Goal: Transaction & Acquisition: Purchase product/service

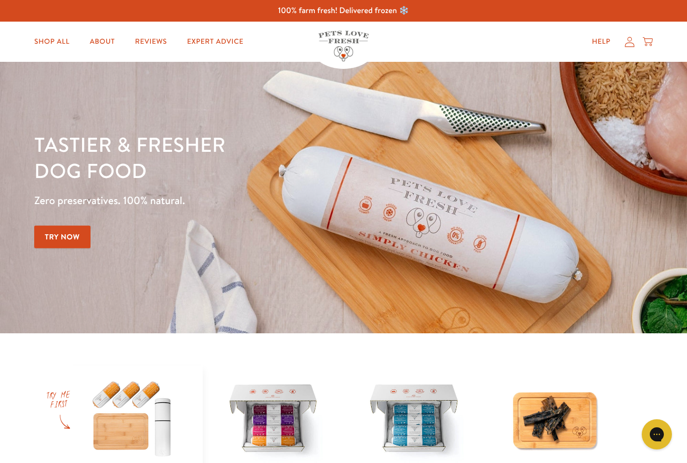
click at [70, 236] on link "Try Now" at bounding box center [62, 237] width 56 height 23
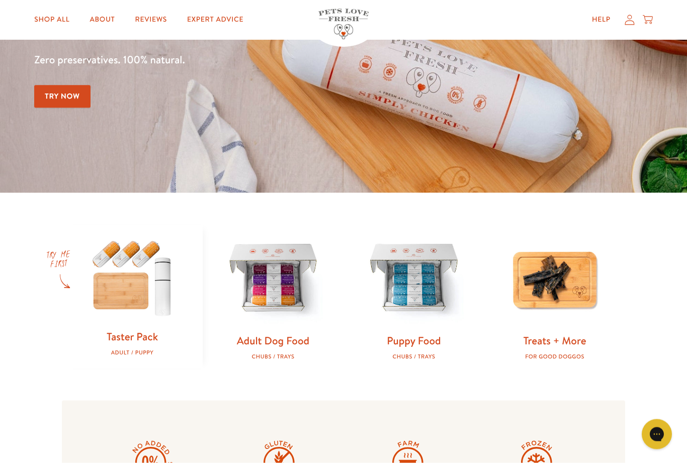
scroll to position [141, 0]
click at [283, 343] on link "Adult Dog Food" at bounding box center [273, 340] width 72 height 15
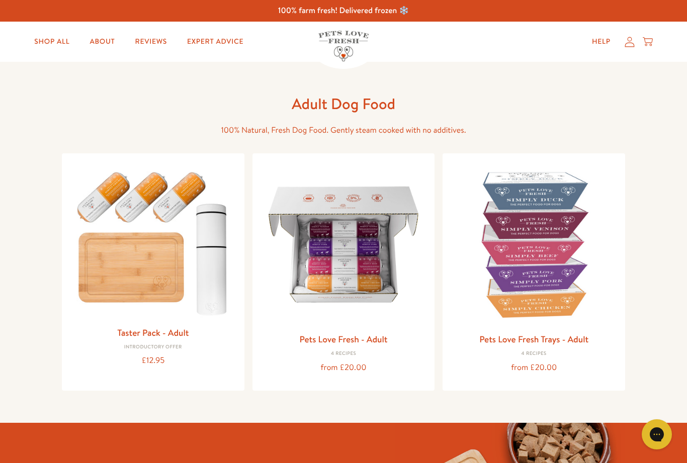
click at [361, 261] on img at bounding box center [343, 244] width 166 height 166
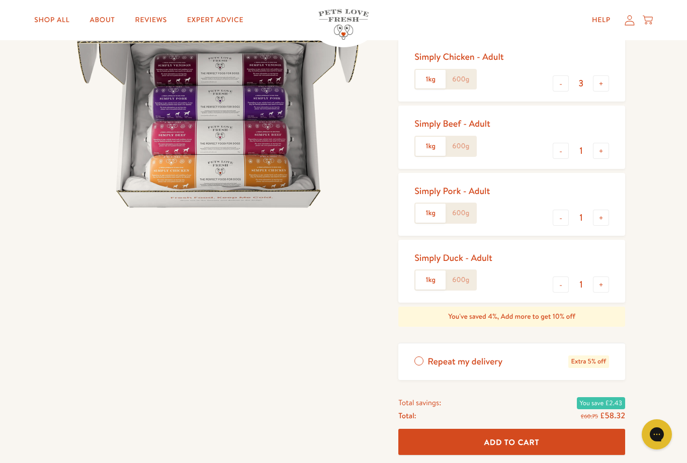
scroll to position [150, 0]
click at [559, 85] on button "-" at bounding box center [560, 84] width 16 height 16
click at [557, 86] on button "-" at bounding box center [560, 84] width 16 height 16
type input "1"
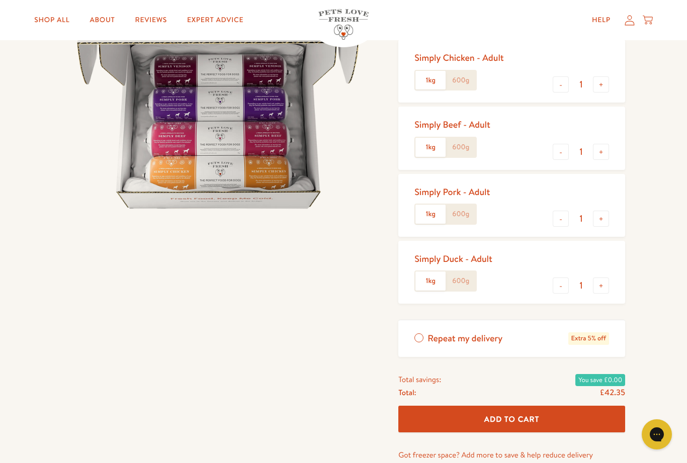
click at [607, 148] on button "+" at bounding box center [601, 152] width 16 height 16
type input "2"
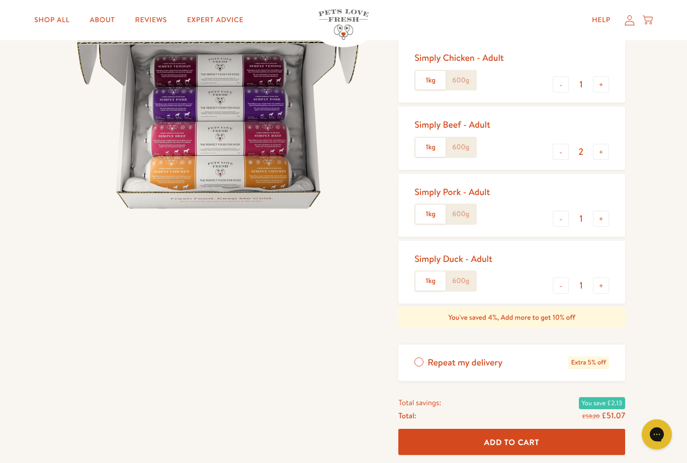
click at [598, 288] on button "+" at bounding box center [601, 285] width 16 height 16
type input "2"
click at [603, 154] on button "+" at bounding box center [601, 152] width 16 height 16
type input "3"
click at [602, 287] on button "+" at bounding box center [601, 285] width 16 height 16
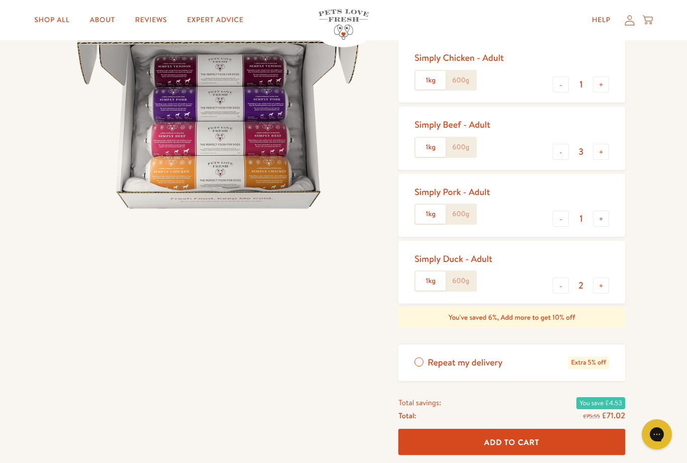
type input "3"
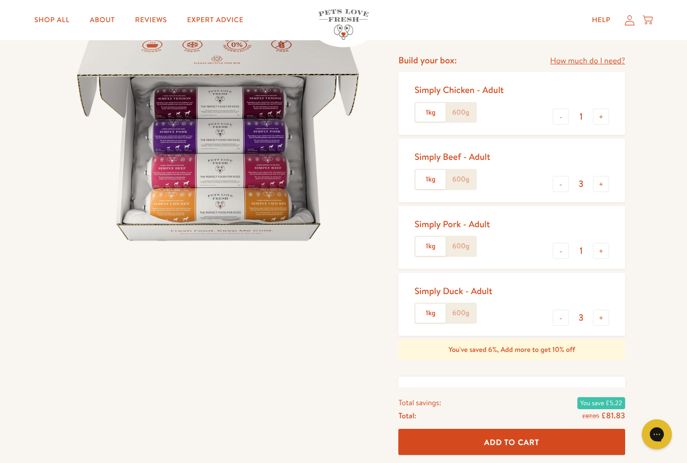
scroll to position [118, 0]
click at [518, 447] on span "Add To Cart" at bounding box center [511, 441] width 55 height 11
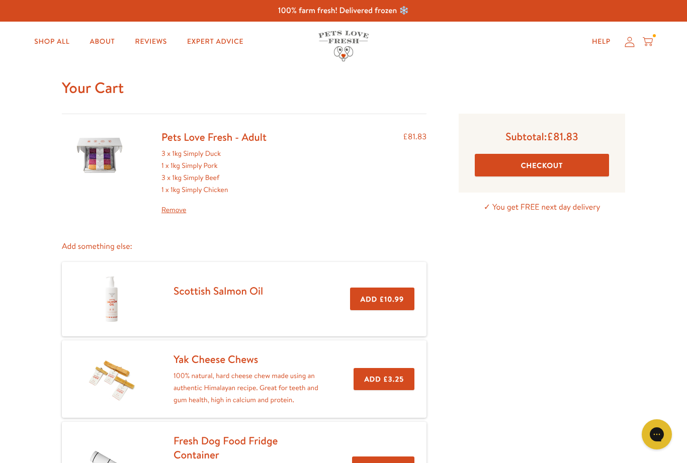
click at [57, 43] on link "Shop All" at bounding box center [51, 42] width 51 height 20
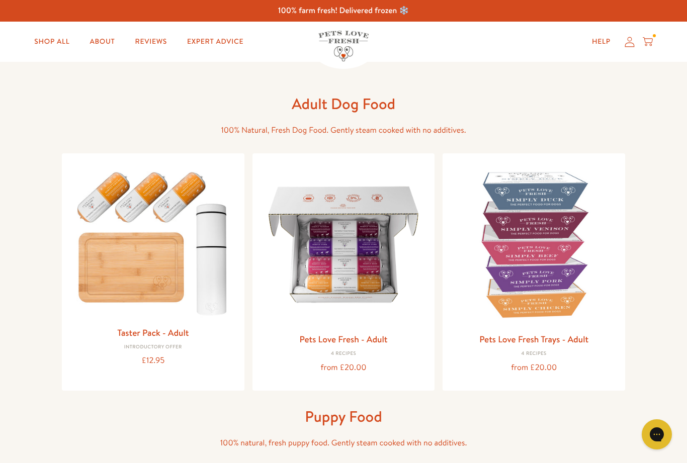
click at [648, 43] on icon at bounding box center [647, 40] width 10 height 6
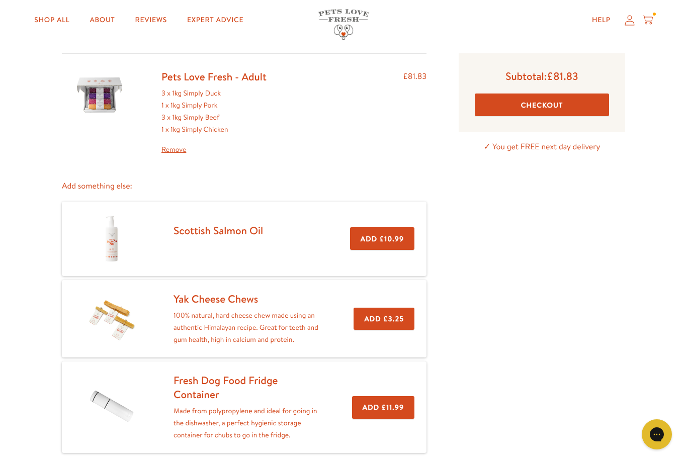
scroll to position [59, 0]
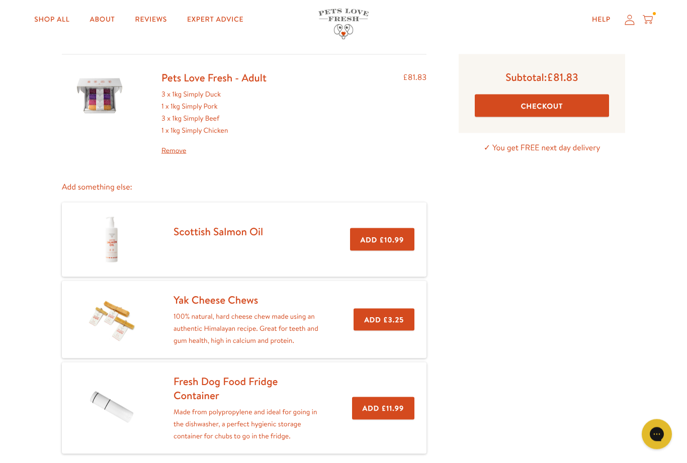
click at [544, 104] on button "Checkout" at bounding box center [541, 105] width 134 height 23
